Goal: Task Accomplishment & Management: Manage account settings

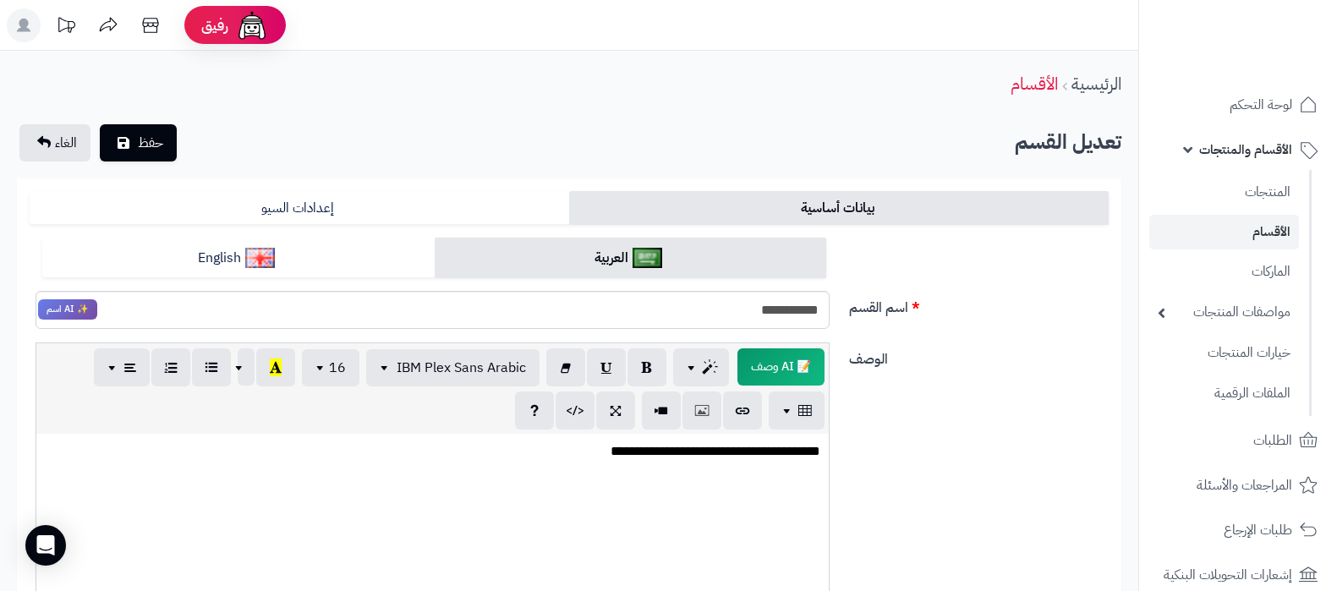
scroll to position [657, 0]
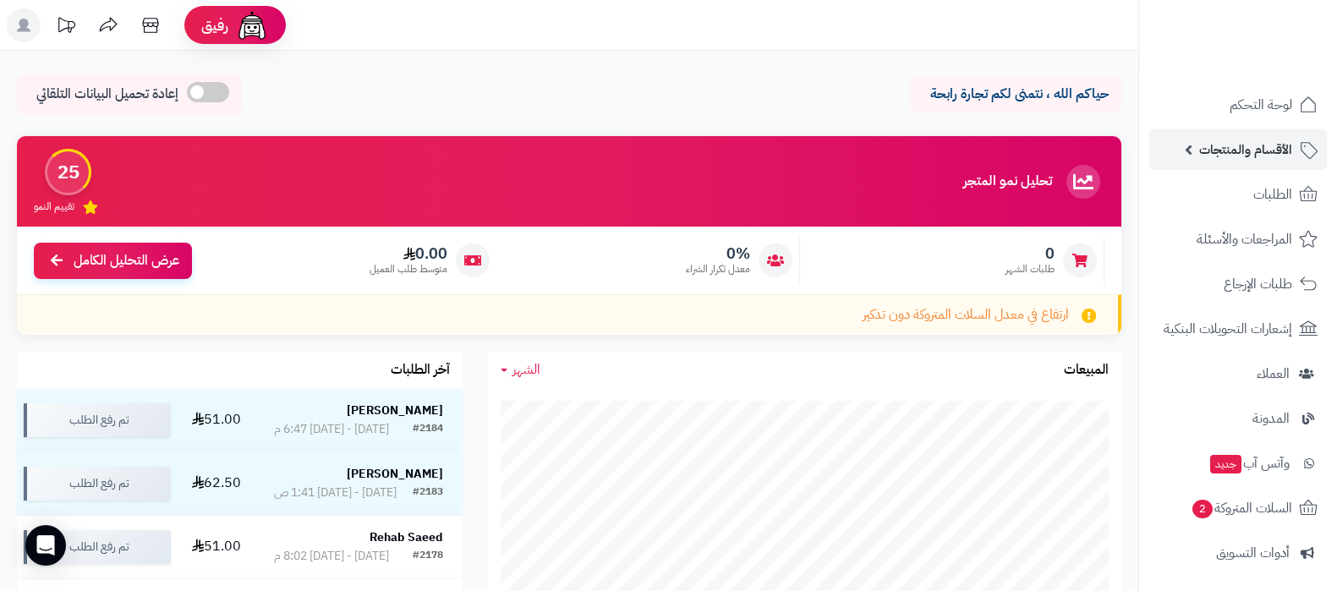
click at [1240, 154] on span "الأقسام والمنتجات" at bounding box center [1245, 150] width 93 height 24
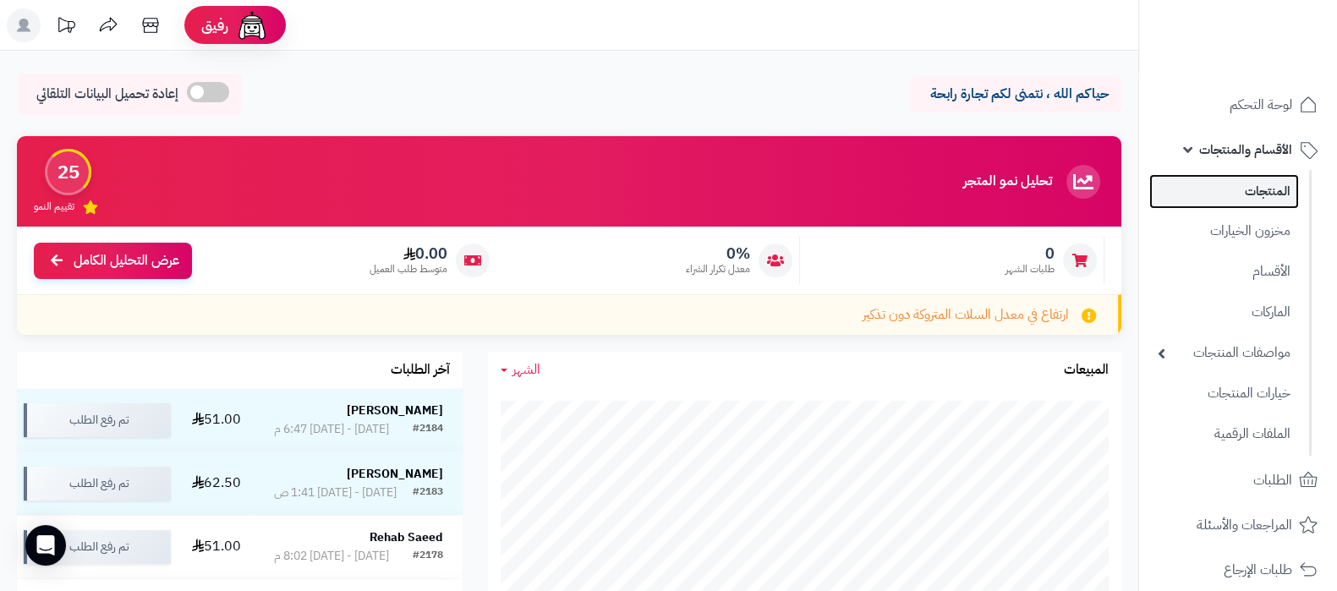
click at [1243, 195] on link "المنتجات" at bounding box center [1224, 191] width 150 height 35
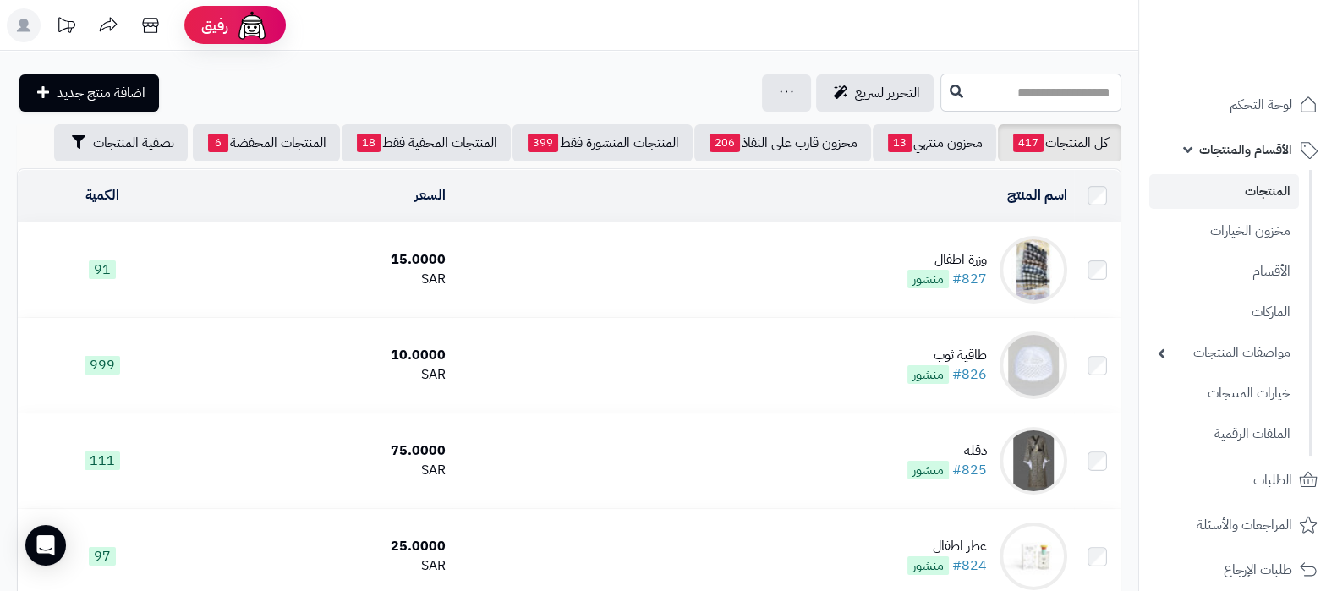
click at [985, 84] on input "text" at bounding box center [1031, 93] width 181 height 38
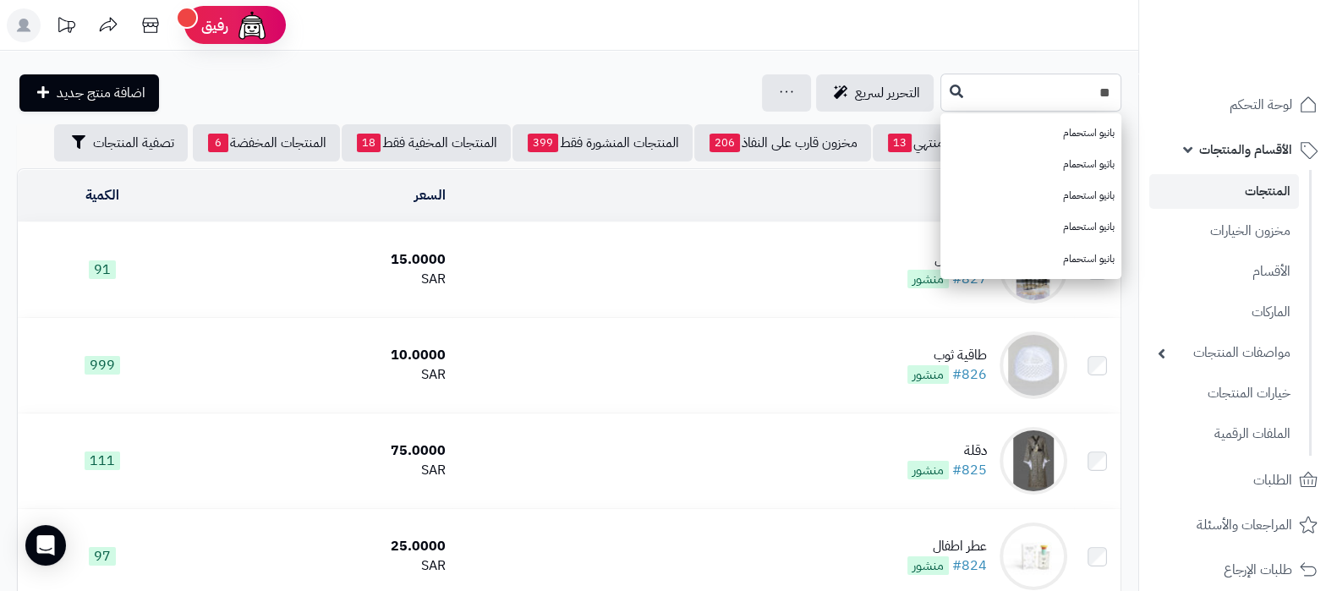
type input "*"
